Goal: Information Seeking & Learning: Find specific fact

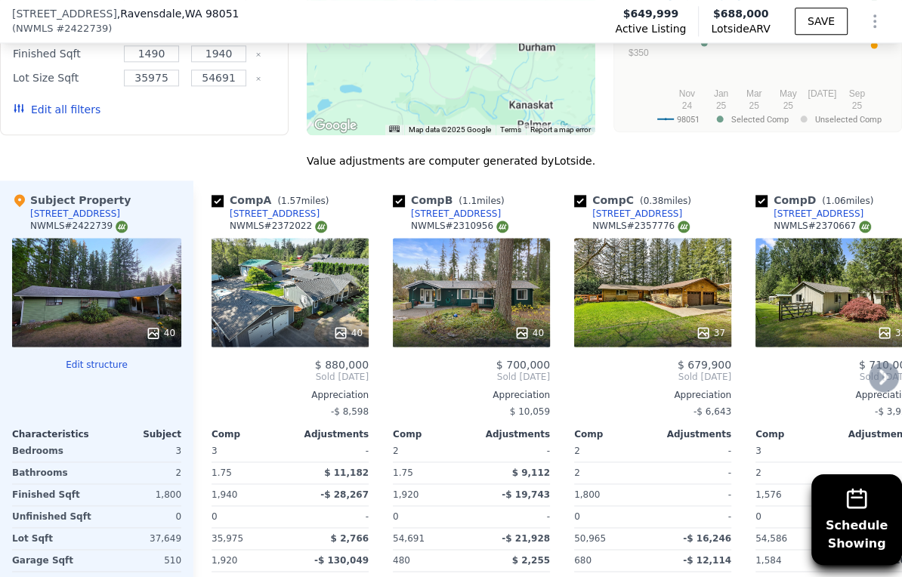
scroll to position [1338, 0]
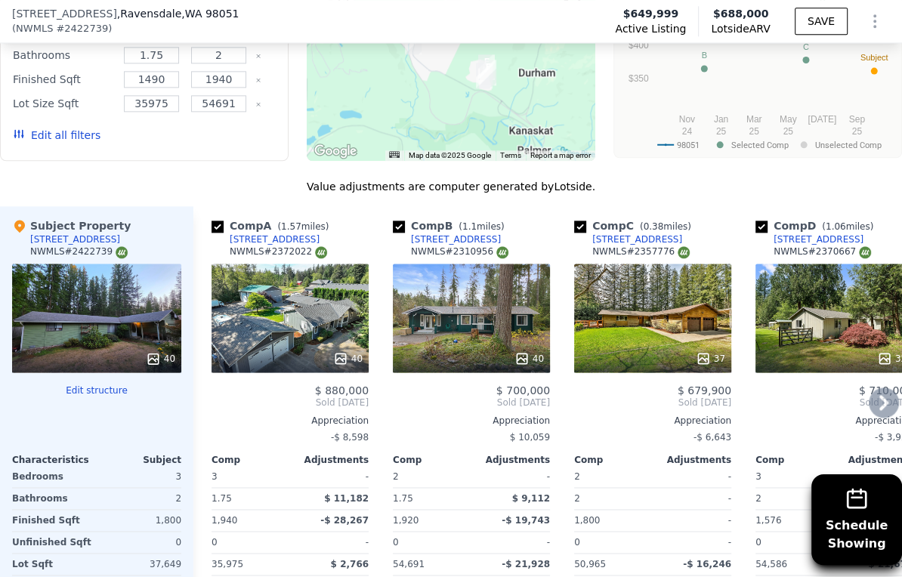
click at [631, 246] on div "[STREET_ADDRESS]" at bounding box center [638, 240] width 90 height 12
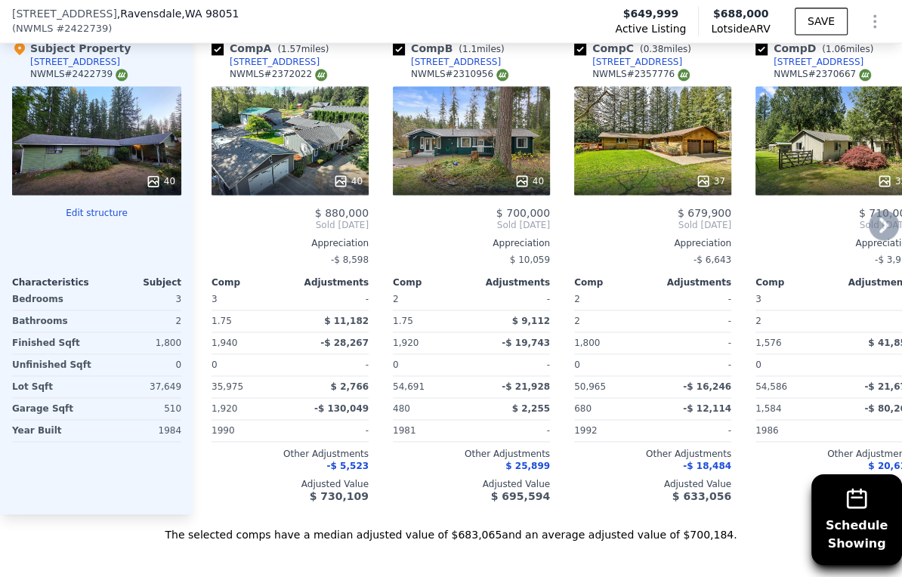
scroll to position [1507, 0]
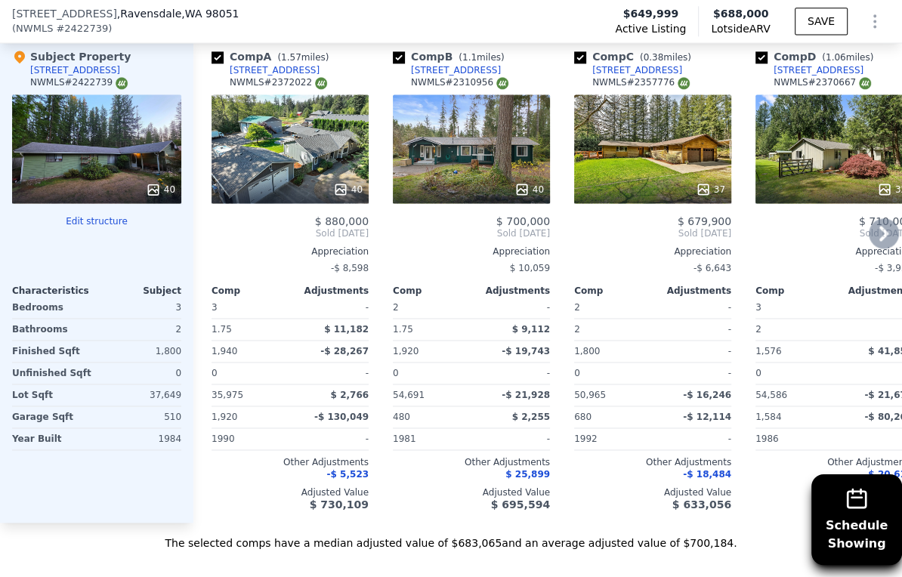
click at [877, 246] on icon at bounding box center [884, 233] width 30 height 30
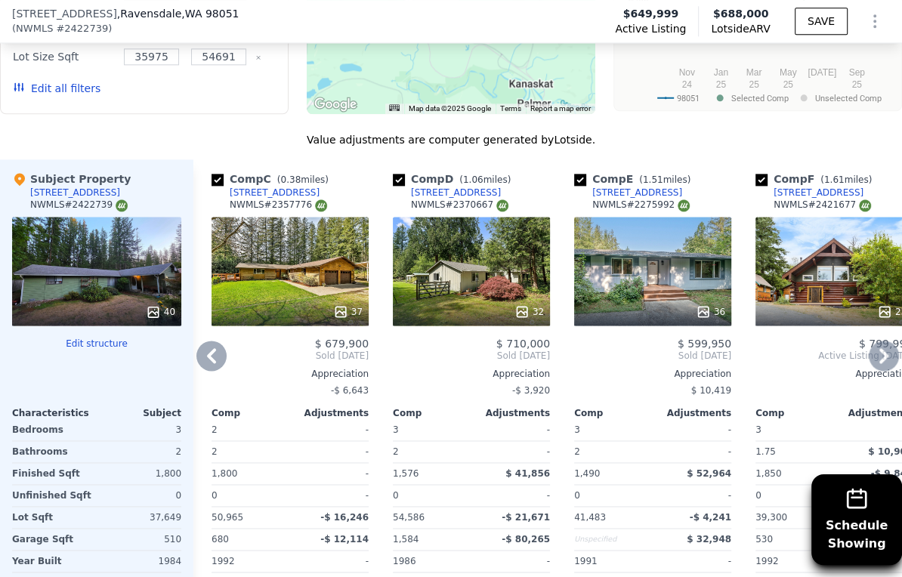
scroll to position [1339, 0]
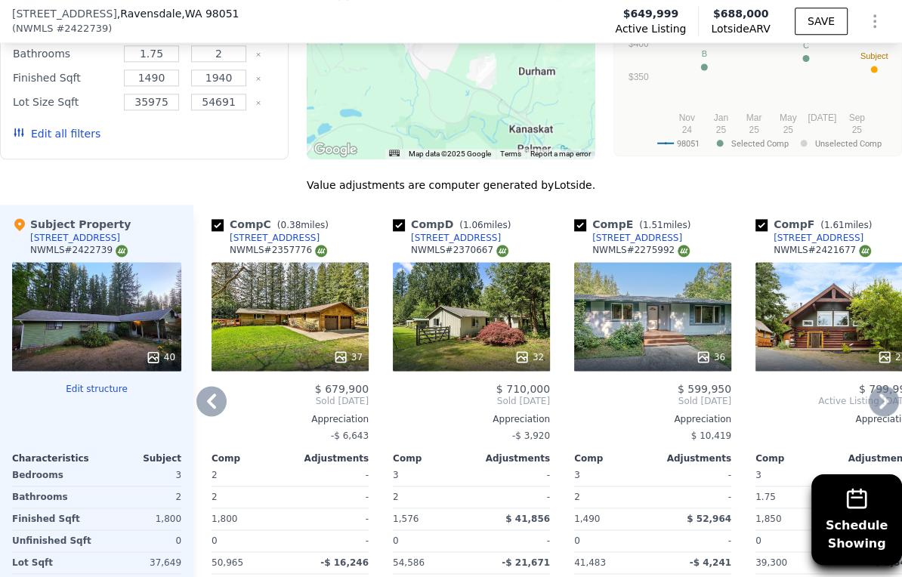
click at [472, 243] on div "[STREET_ADDRESS]" at bounding box center [456, 238] width 90 height 12
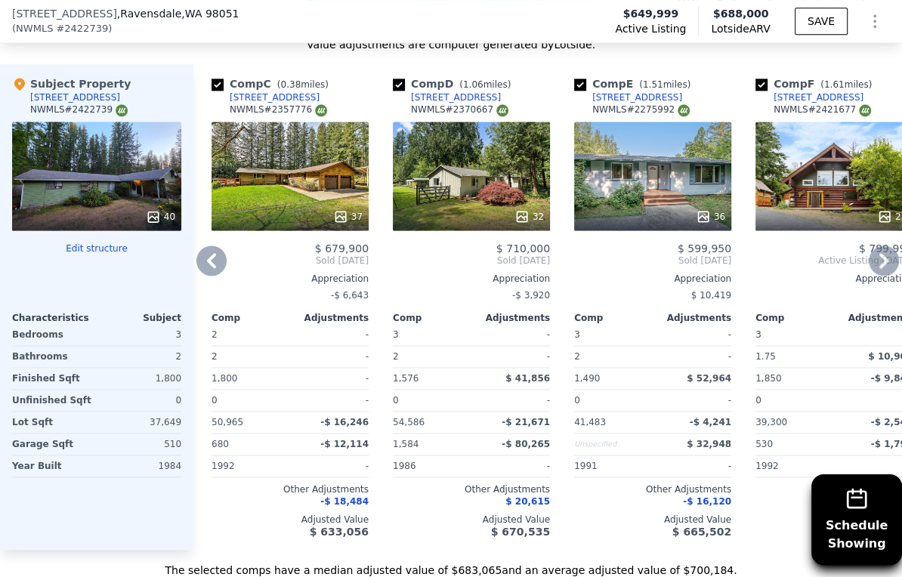
scroll to position [1507, 0]
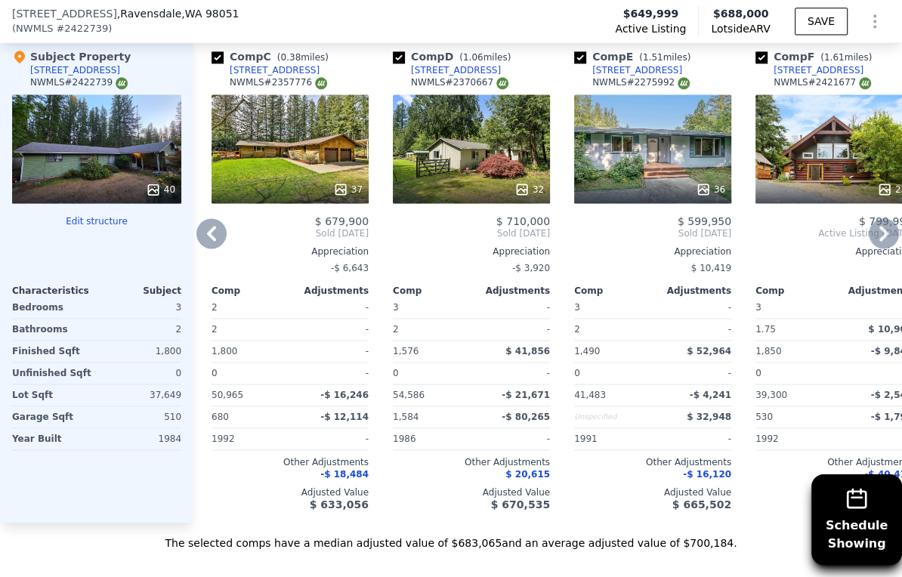
click at [880, 249] on icon at bounding box center [884, 233] width 30 height 30
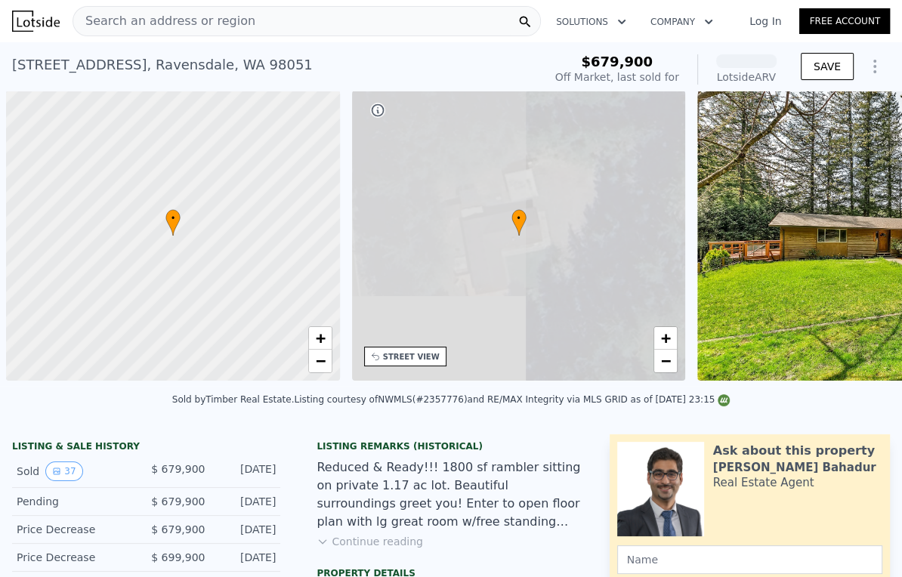
scroll to position [0, 6]
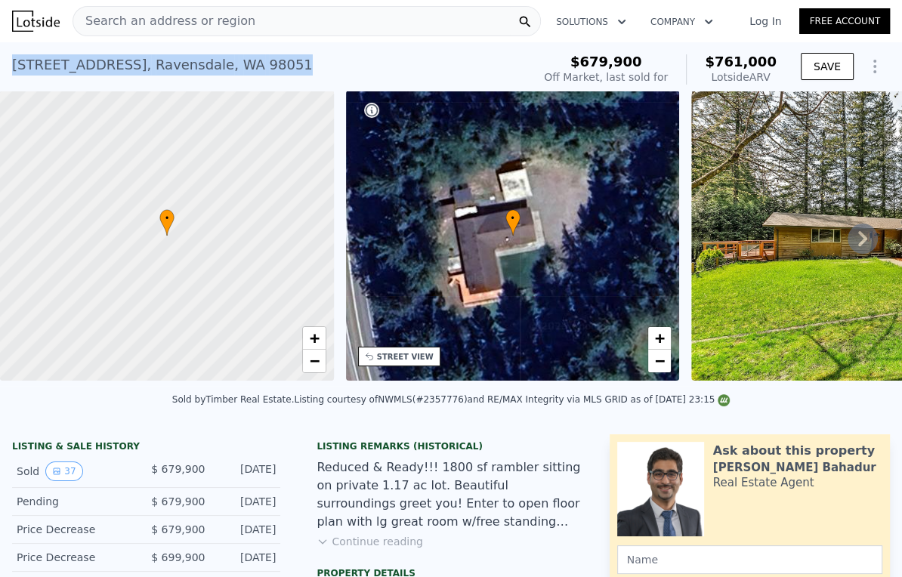
drag, startPoint x: 46, startPoint y: 65, endPoint x: 8, endPoint y: 67, distance: 38.6
click at [8, 67] on div "[STREET_ADDRESS] Sold [DATE] for $679,900 (~ARV $761k ) $679,900 Off Market, la…" at bounding box center [451, 66] width 902 height 48
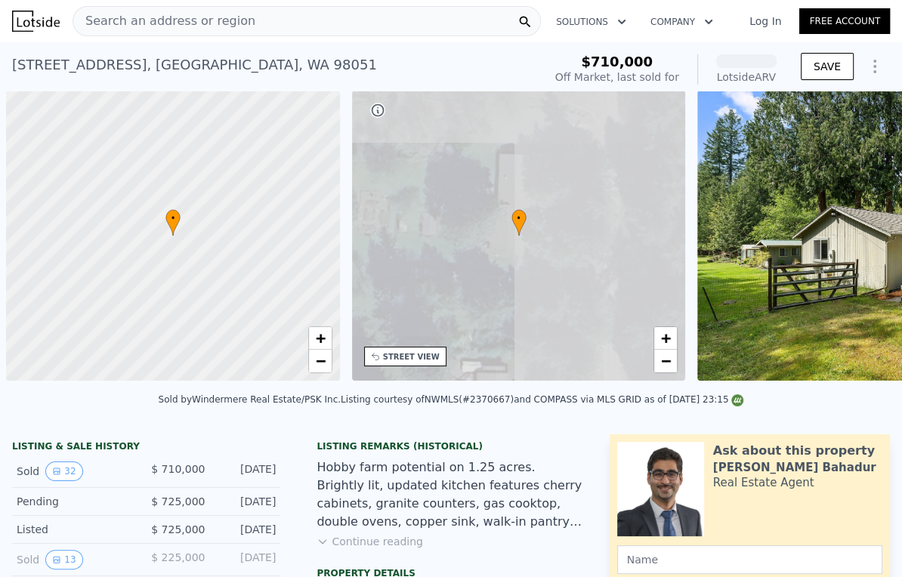
scroll to position [0, 6]
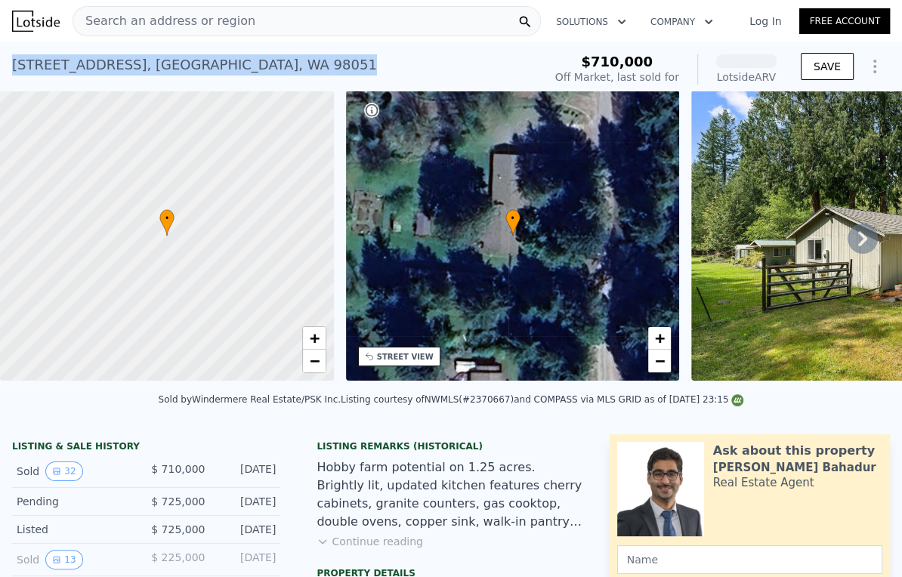
drag, startPoint x: 12, startPoint y: 66, endPoint x: 360, endPoint y: 59, distance: 347.7
click at [360, 59] on div "26911 312th Ave SE , King County , WA 98051 Sold Jul 2025 for $710k (~ARV )" at bounding box center [274, 69] width 525 height 42
copy div "26911 312th Ave SE , King County , WA 98051"
